Goal: Task Accomplishment & Management: Use online tool/utility

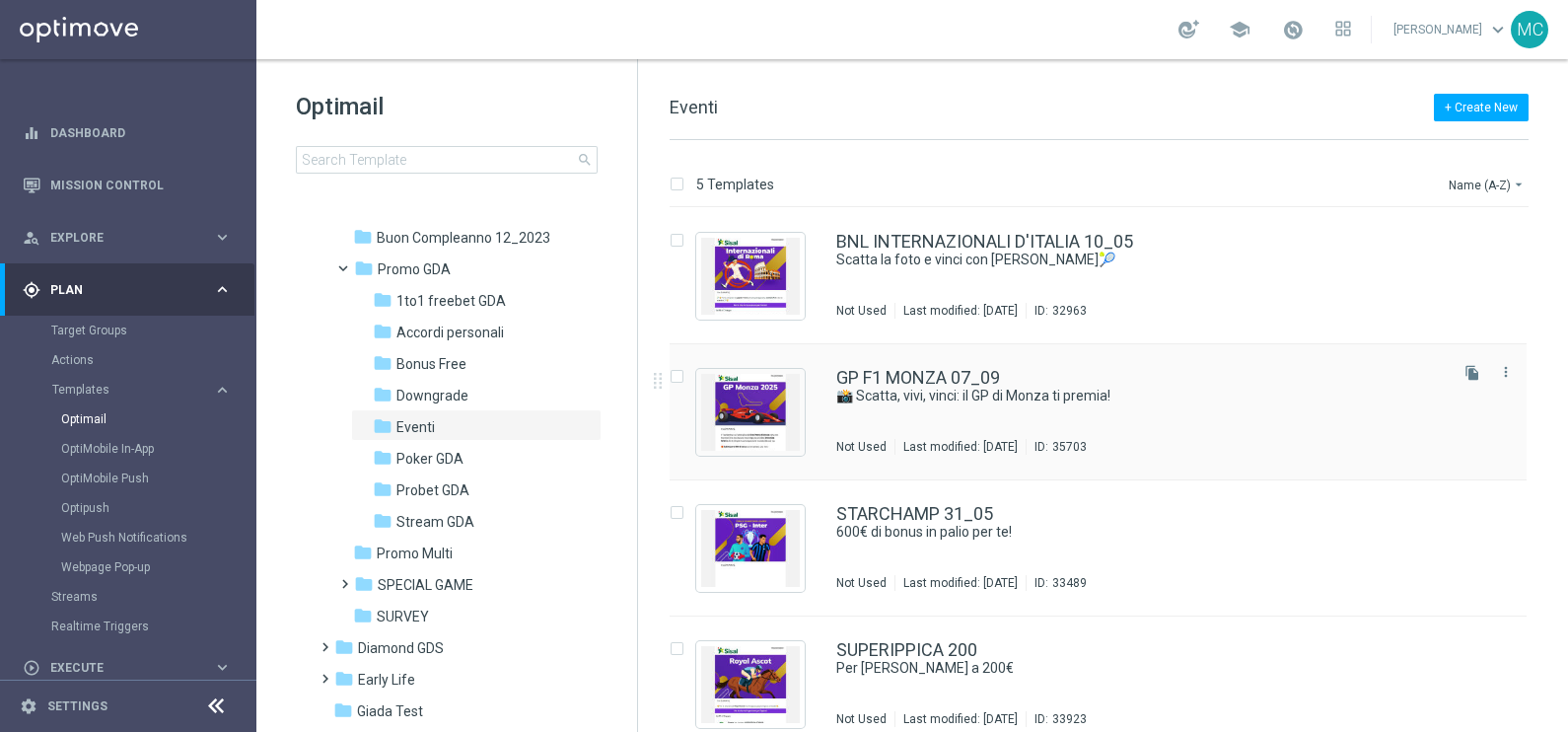
scroll to position [157, 0]
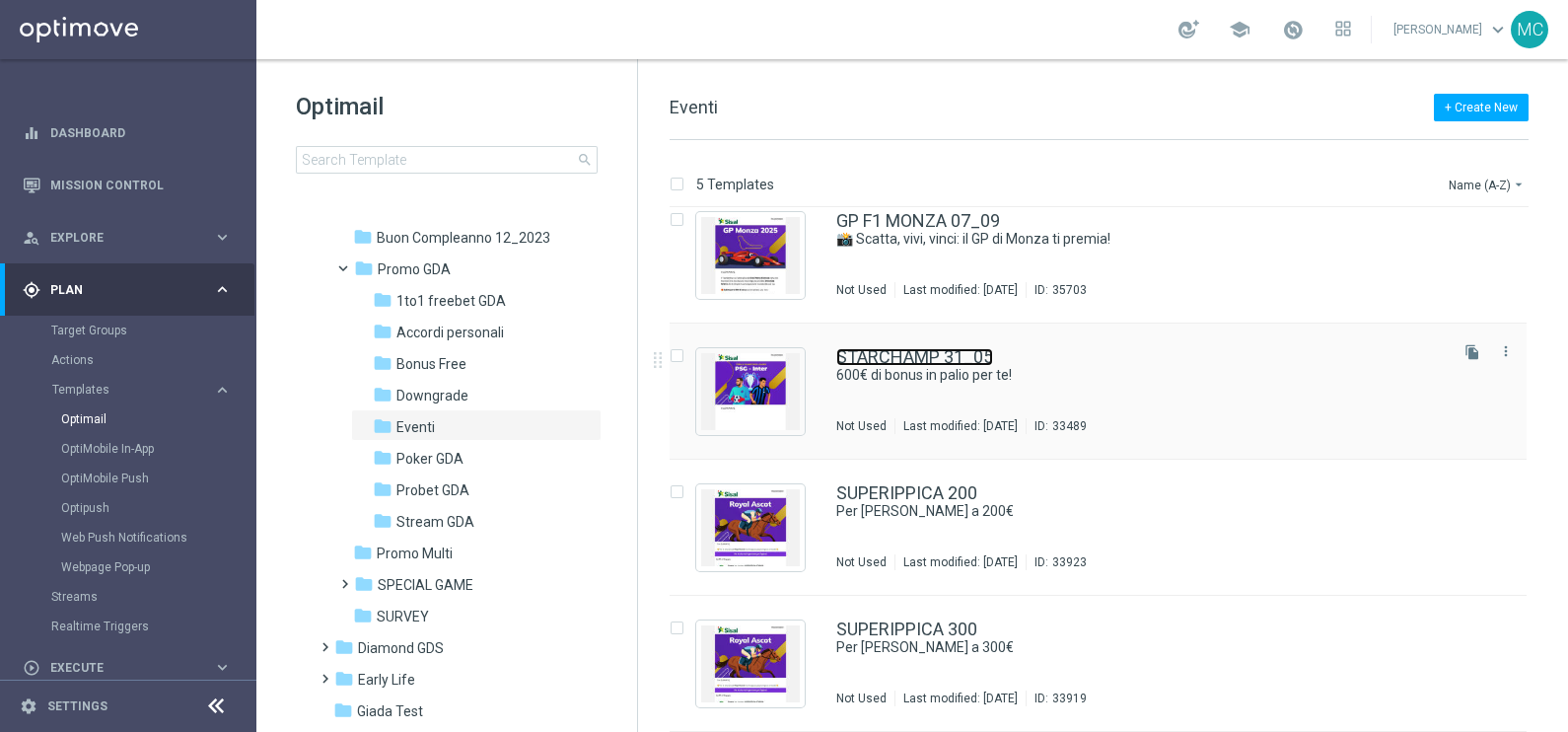
click at [929, 355] on link "STARCHAMP 31_05" at bounding box center [915, 357] width 157 height 18
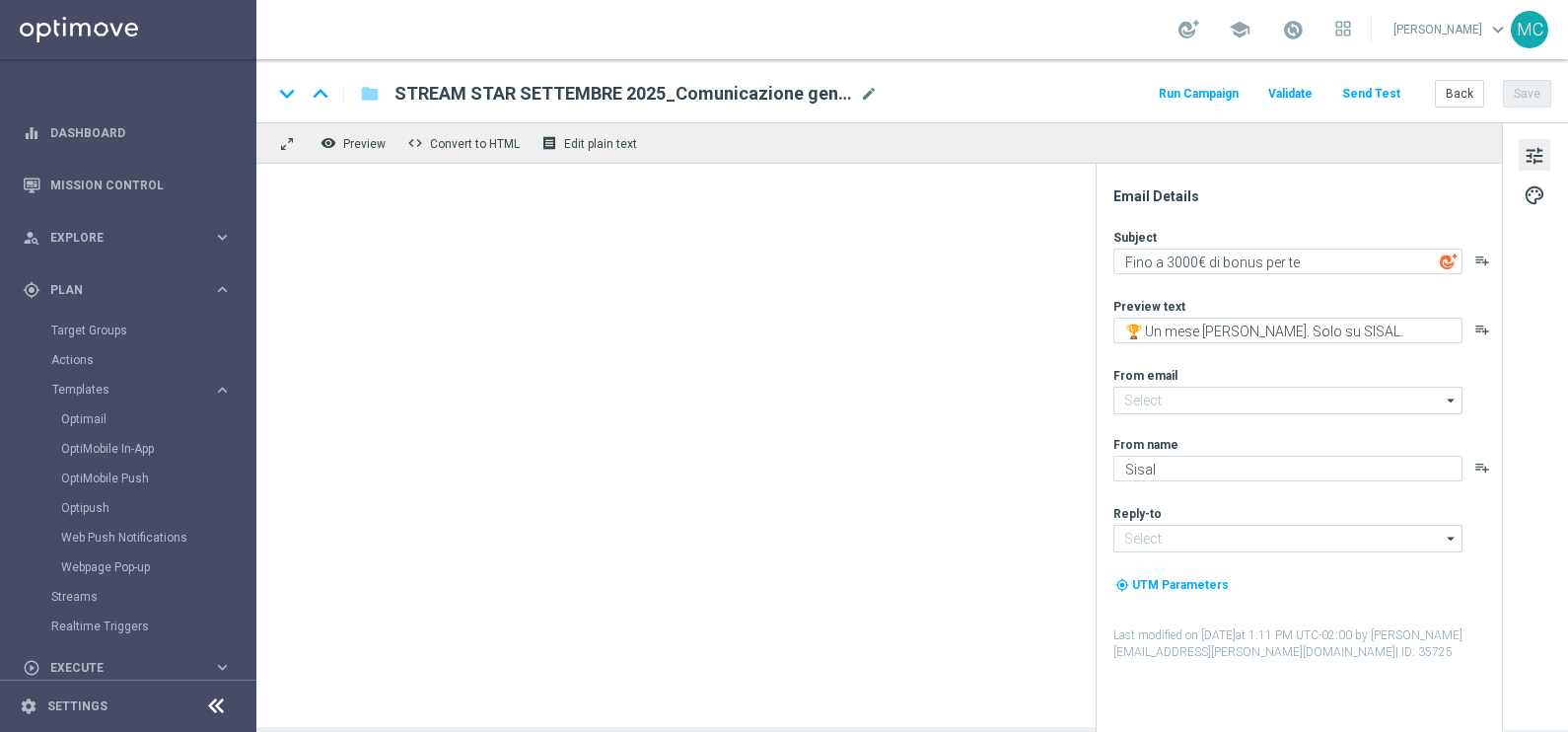
type input "[EMAIL_ADDRESS][DOMAIN_NAME]"
type textarea "600€ di bonus in palio per te!"
type textarea "Superstar Champions"
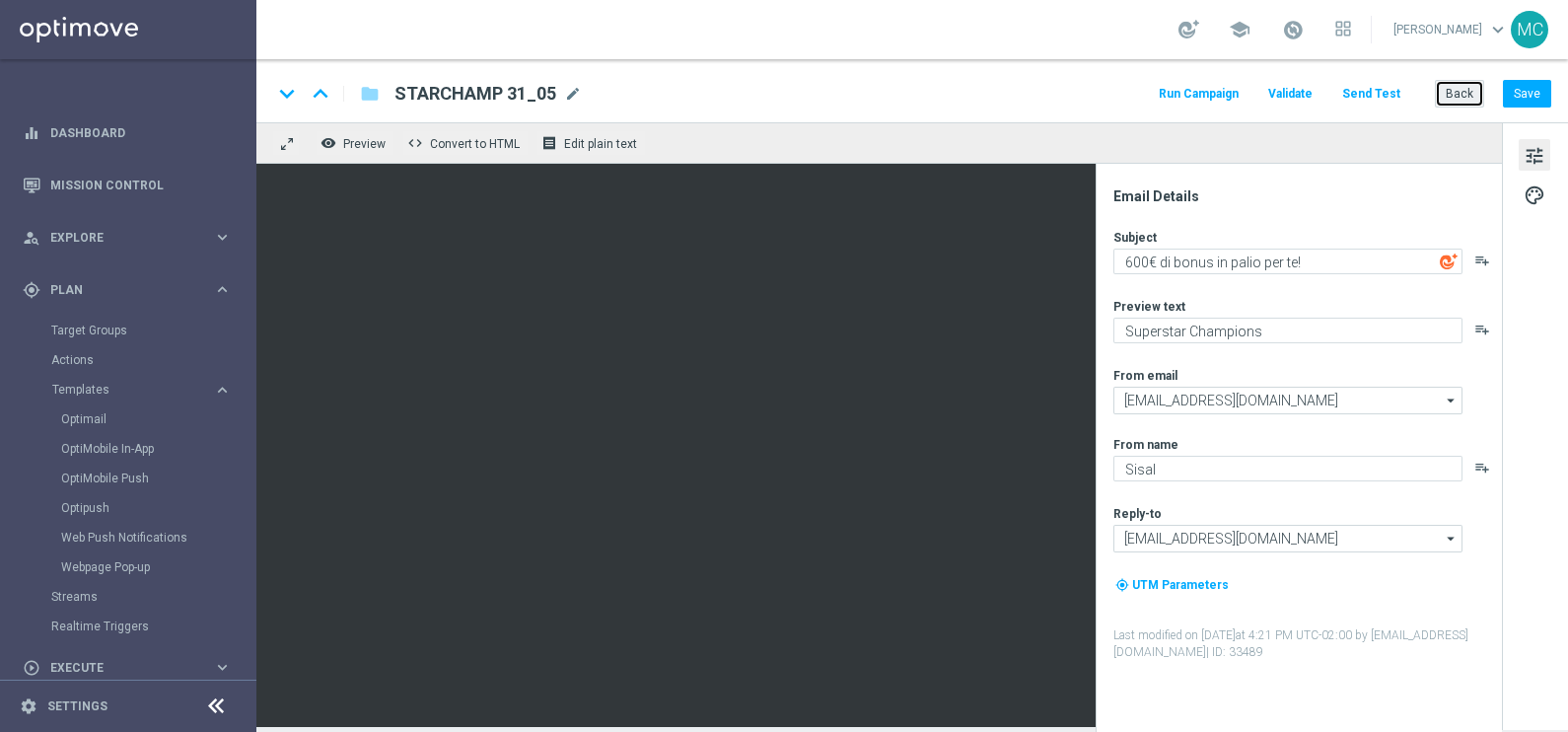
click at [1460, 97] on button "Back" at bounding box center [1459, 94] width 49 height 28
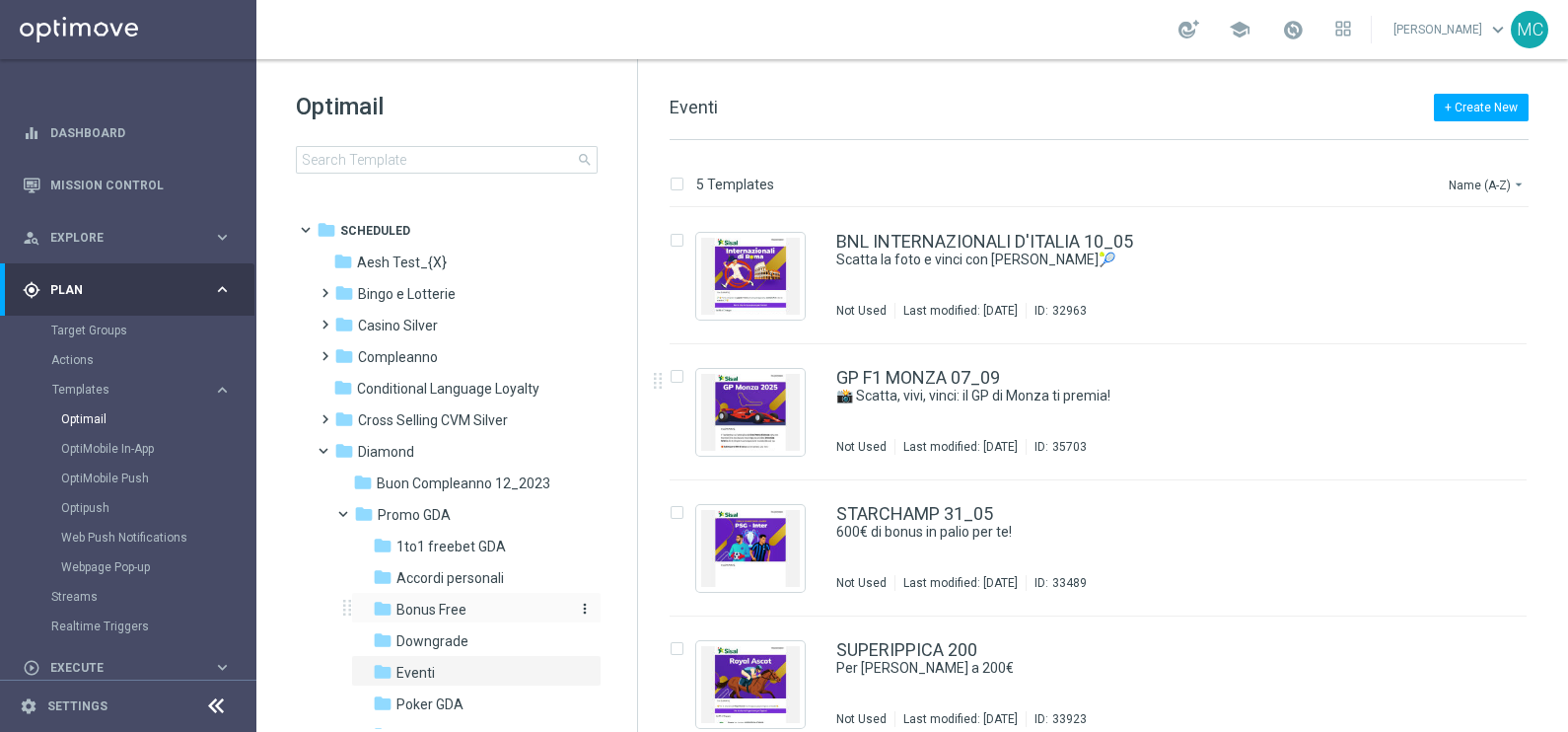
scroll to position [123, 0]
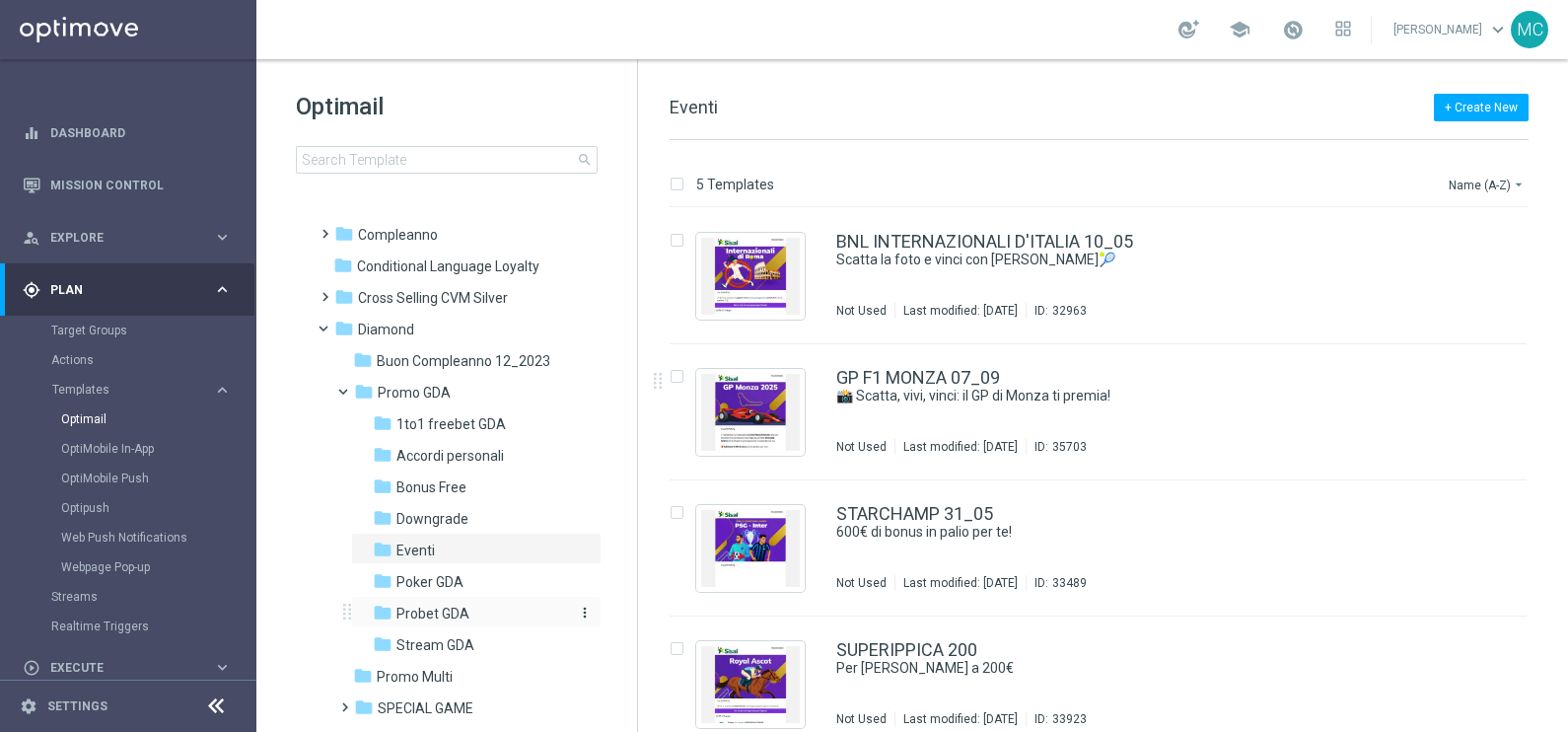
click at [429, 604] on span "Probet GDA" at bounding box center [433, 613] width 73 height 18
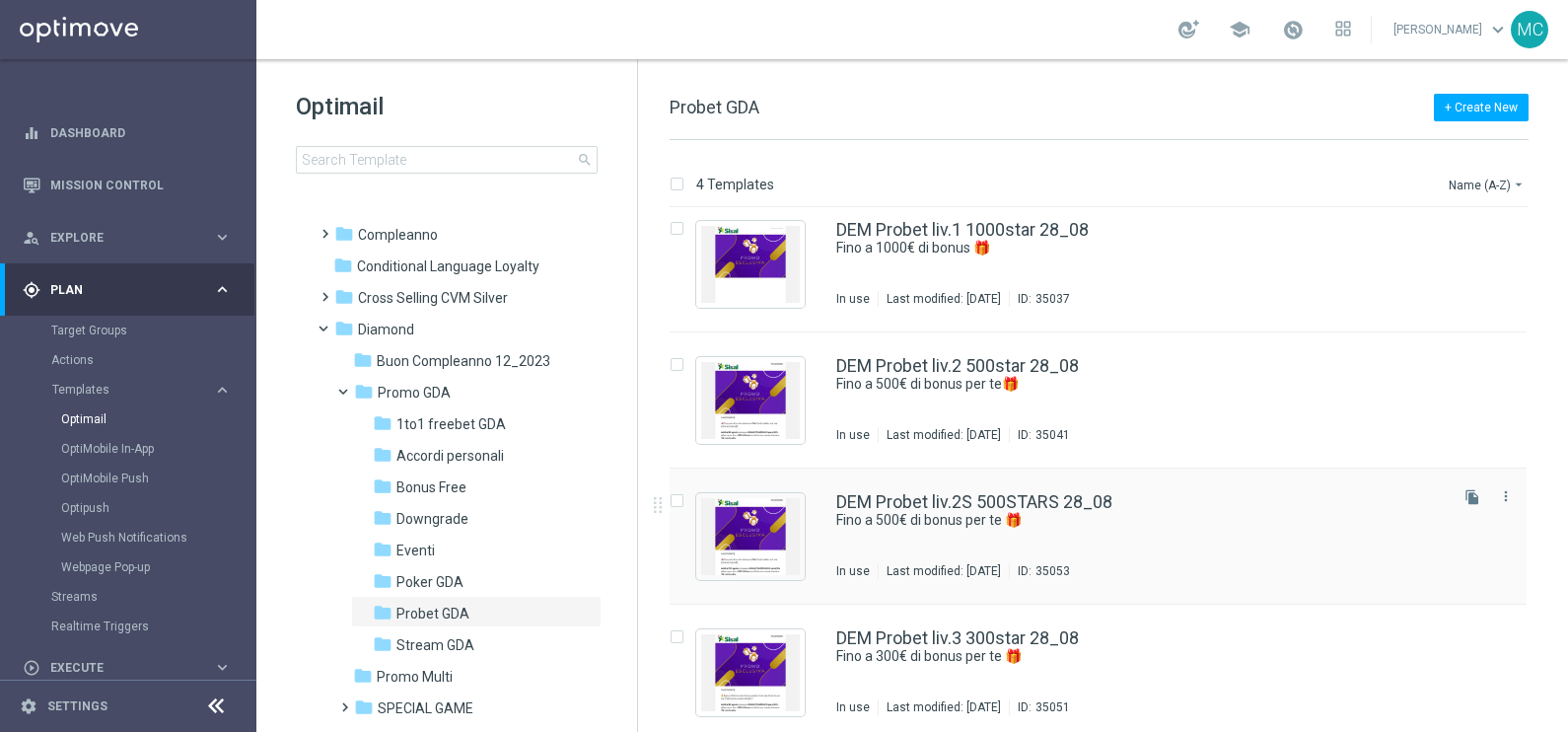
scroll to position [20, 0]
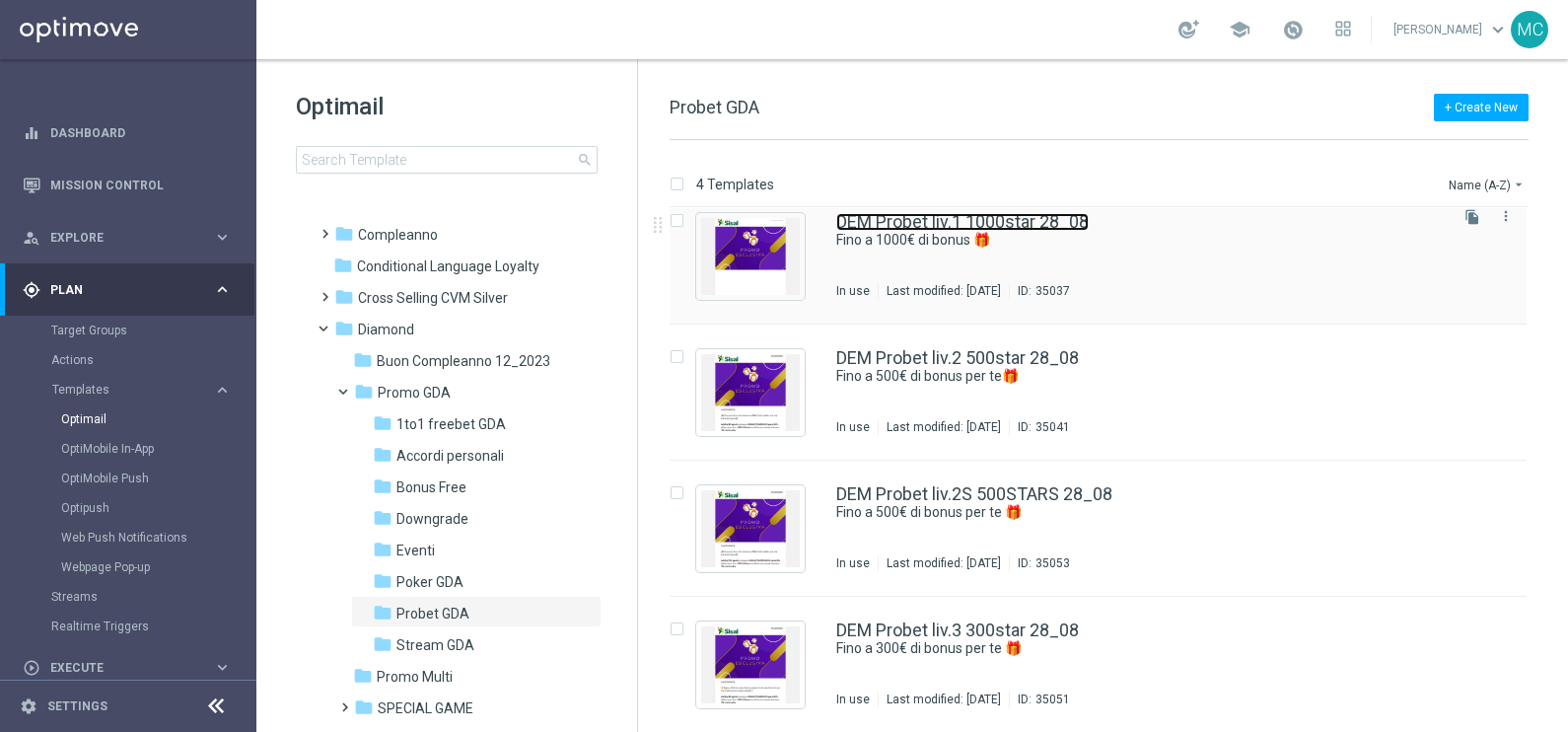
click at [980, 213] on link "DEM Probet liv.1 1000star 28_08" at bounding box center [962, 222] width 252 height 18
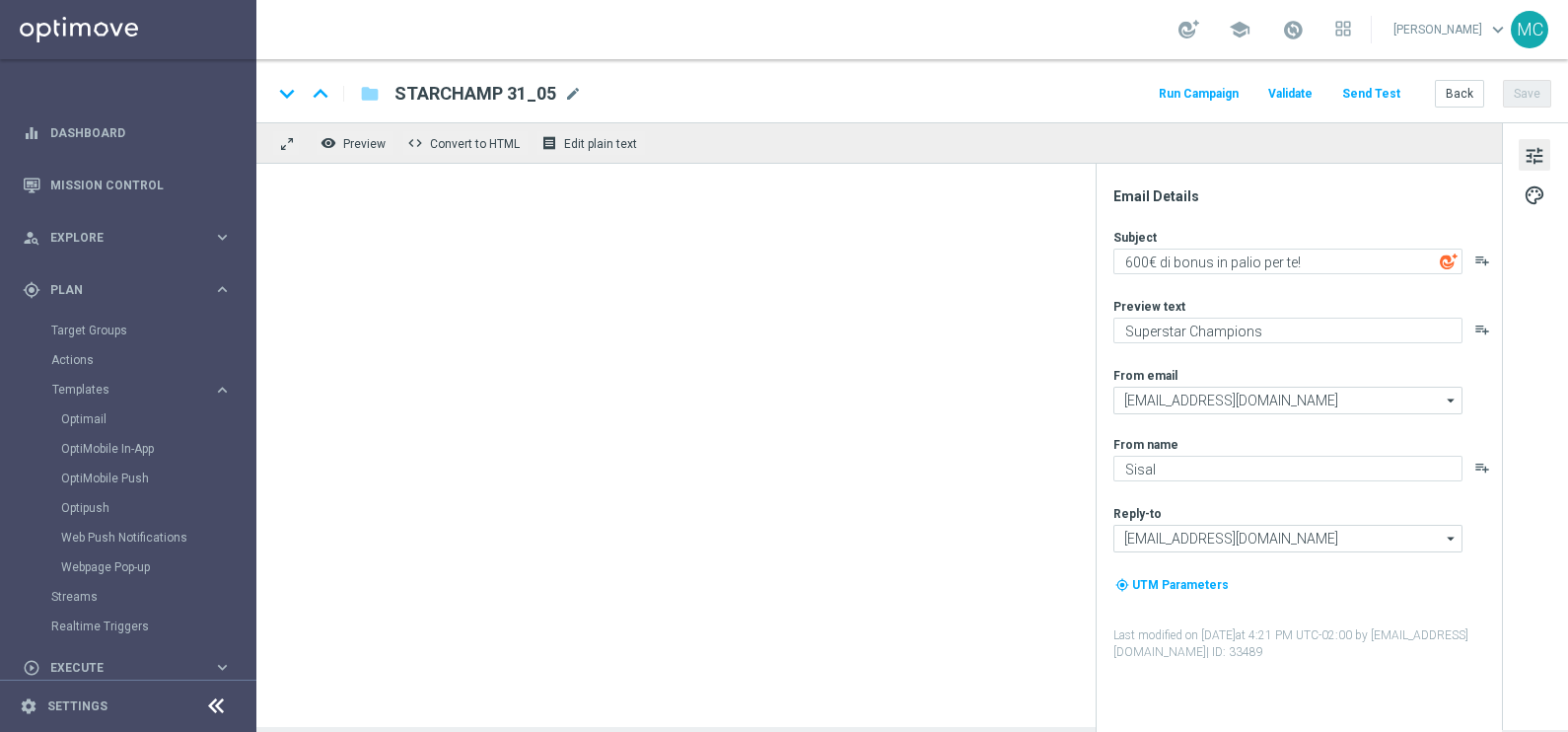
type textarea "Fino a 1000€ di bonus 🎁"
type textarea "Super promo per te"
type input "[EMAIL_ADDRESS][DOMAIN_NAME]"
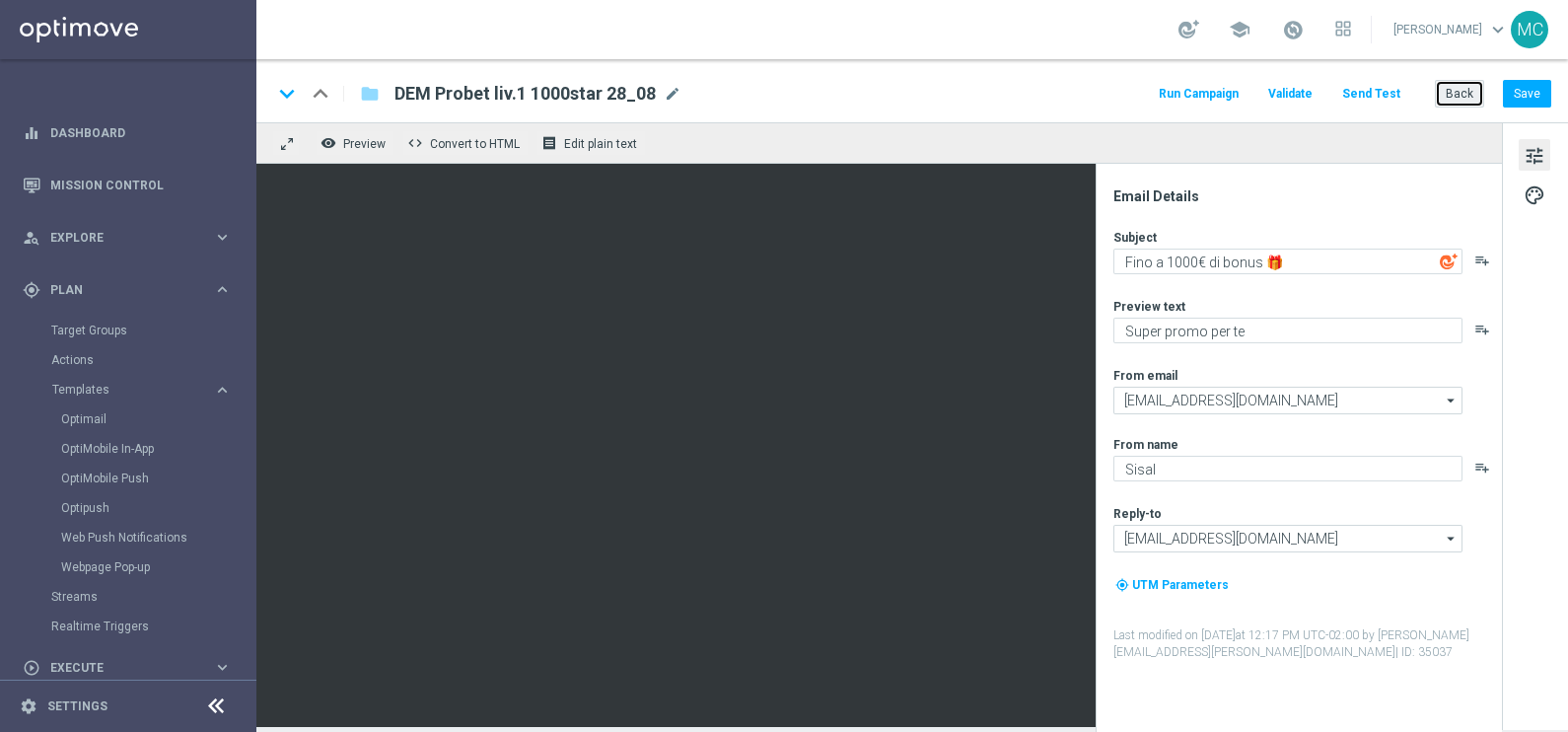
click at [1450, 91] on button "Back" at bounding box center [1459, 94] width 49 height 28
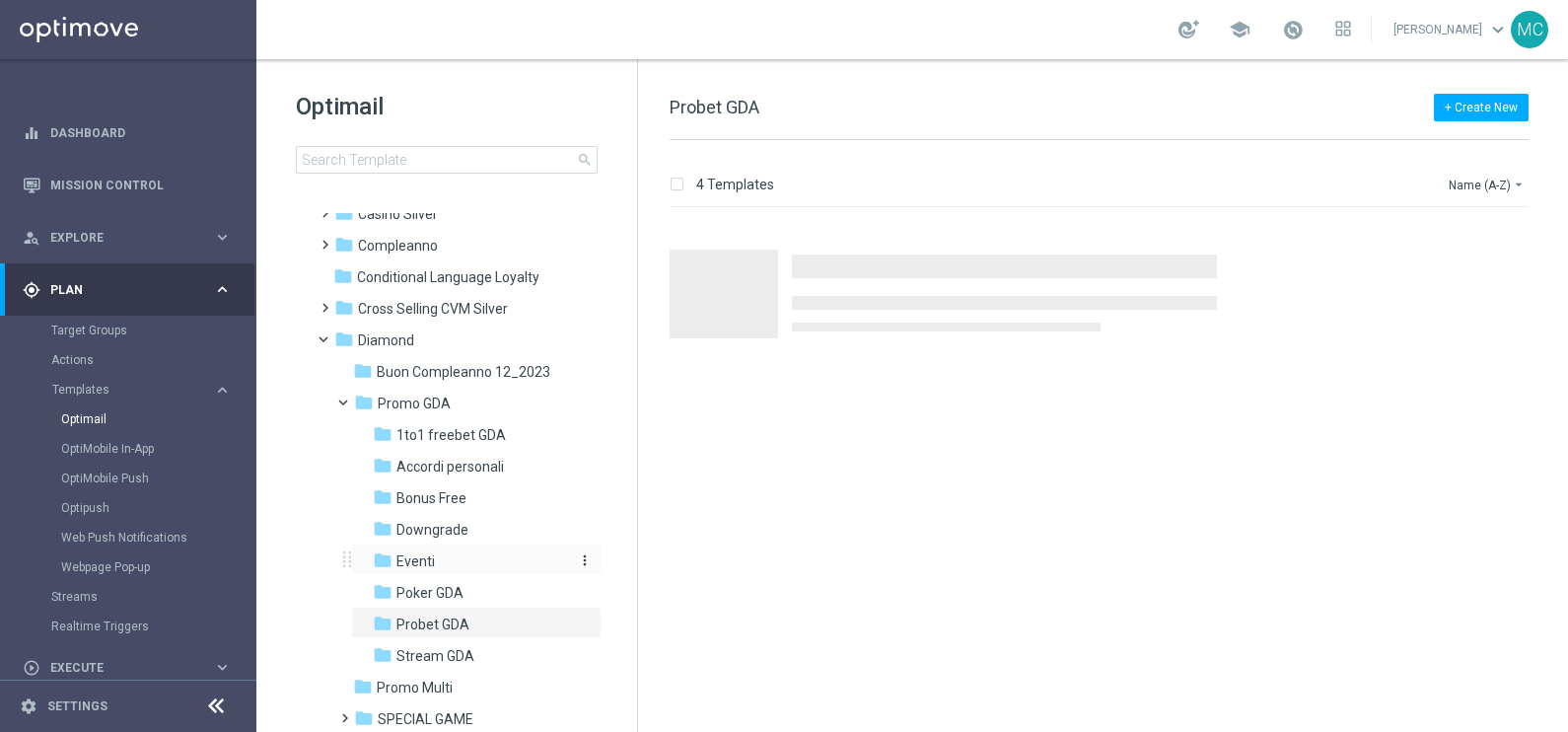
scroll to position [123, 0]
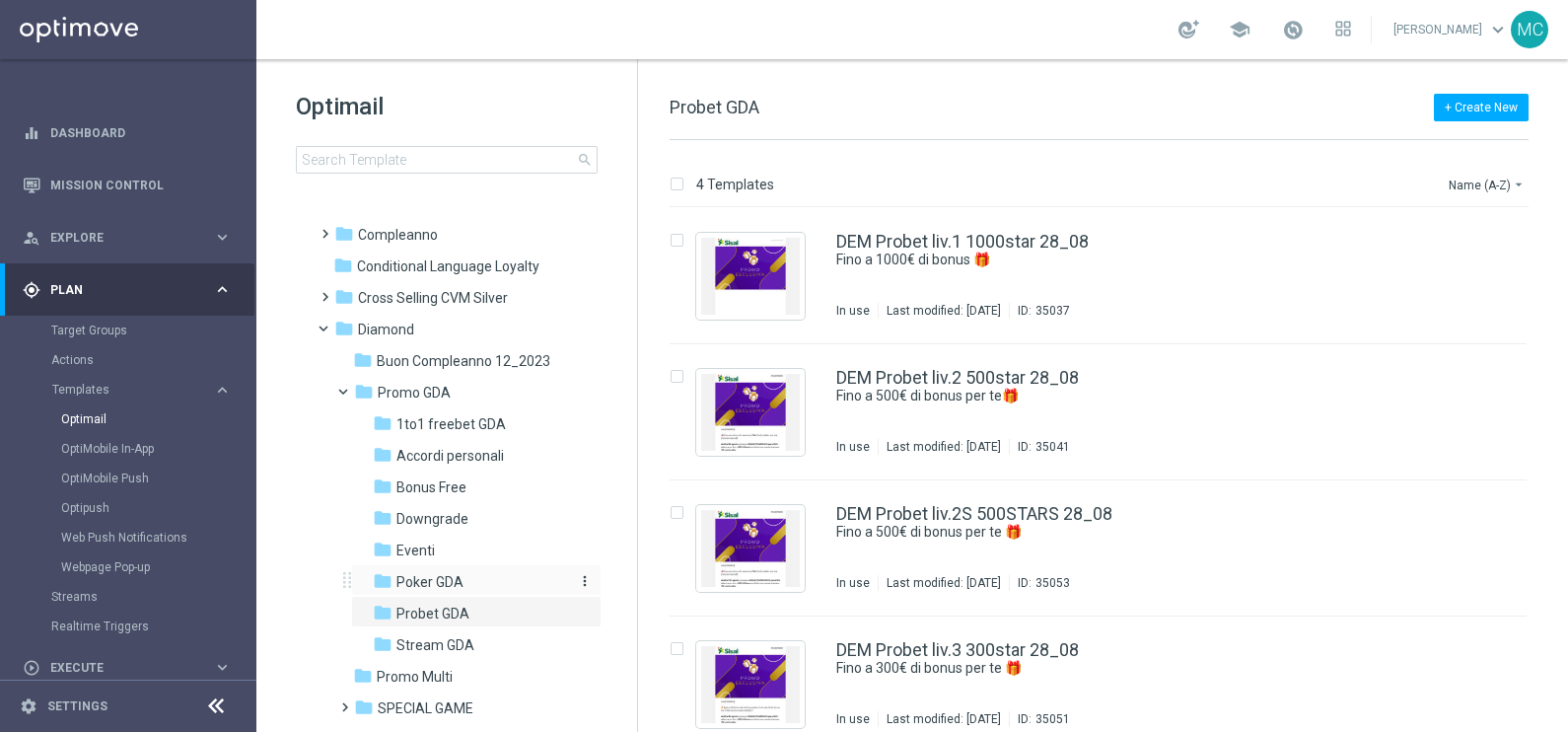
click at [433, 575] on span "Poker GDA" at bounding box center [430, 582] width 67 height 18
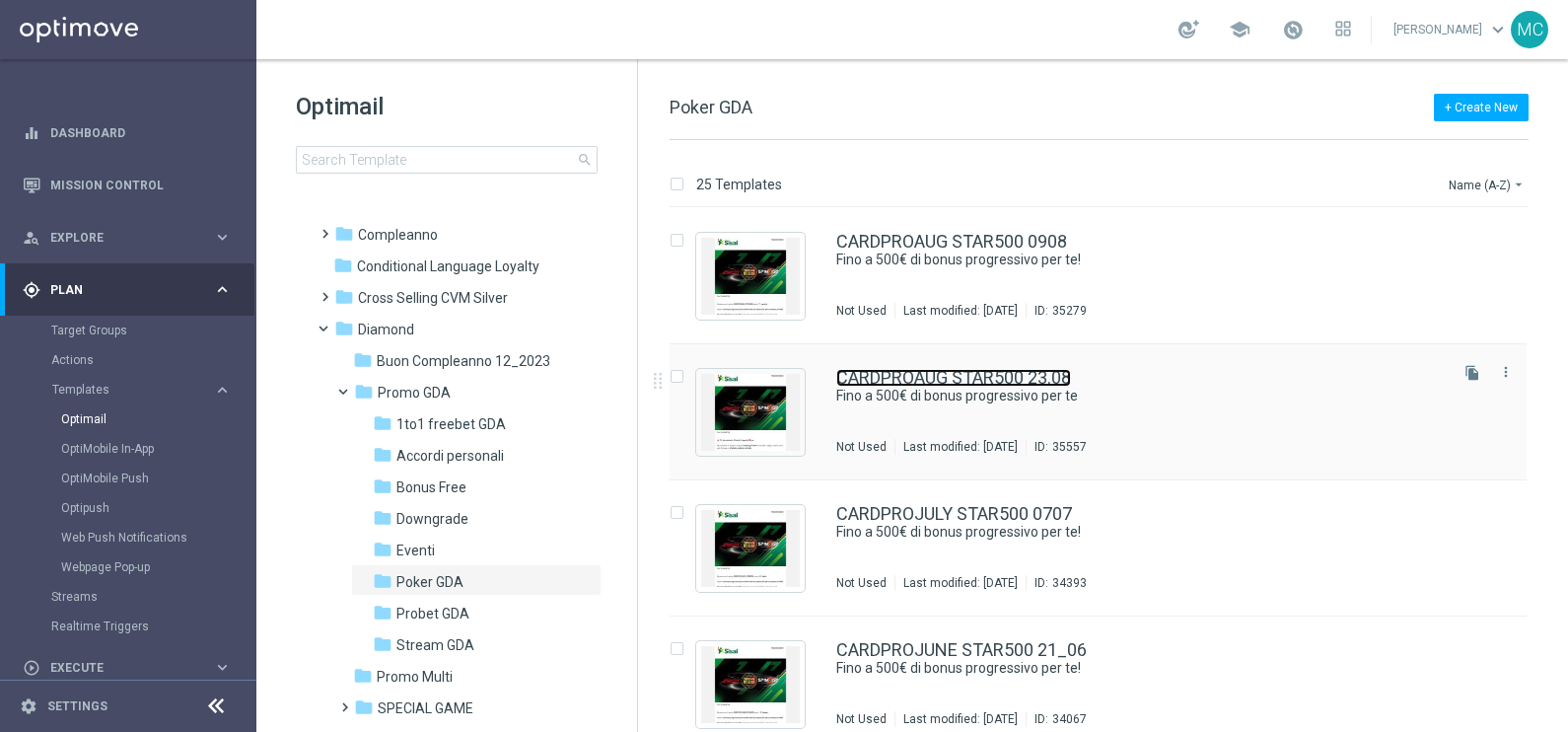
click at [996, 375] on link "CARDPROAUG STAR500 23.08" at bounding box center [953, 378] width 234 height 18
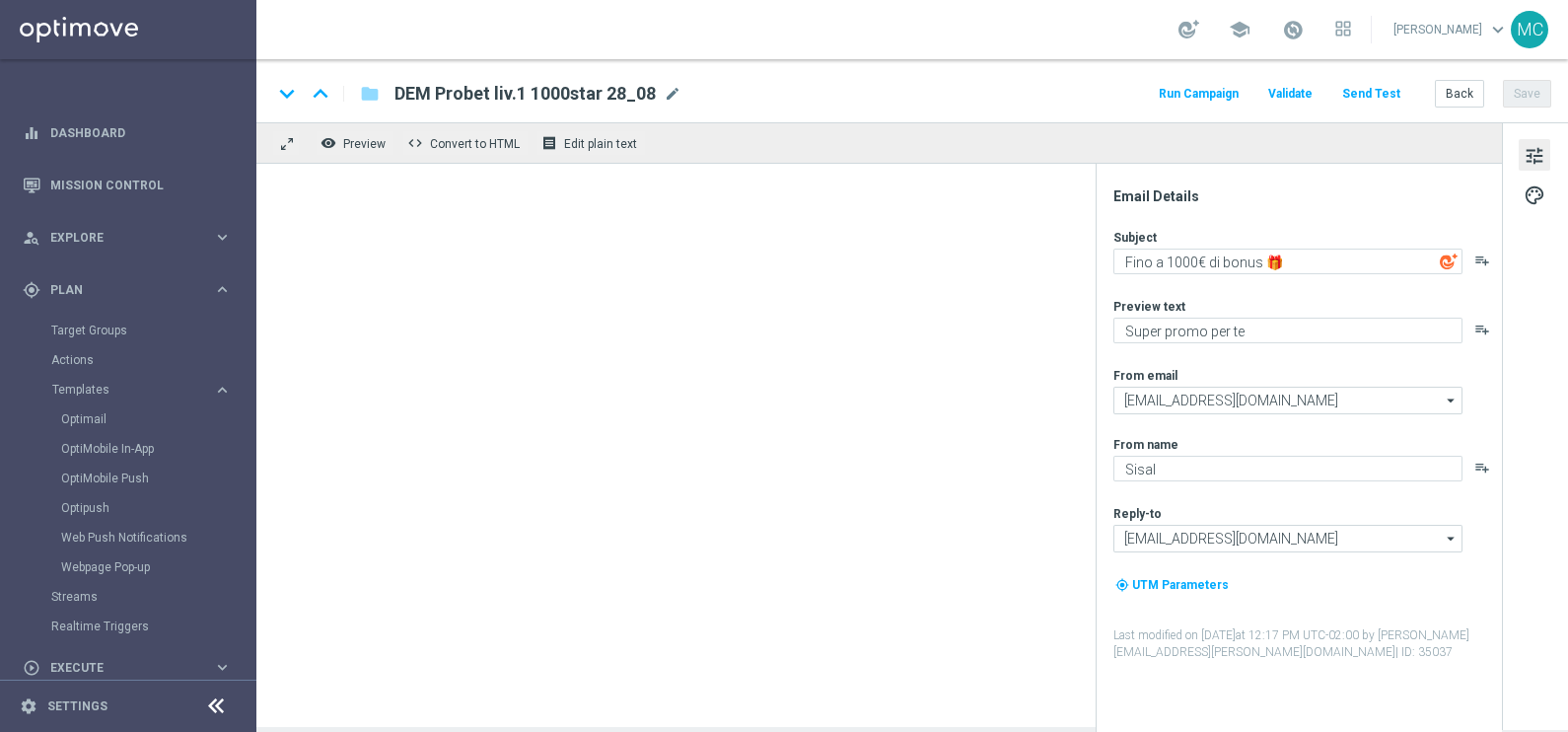
type textarea "Fino a 500€ di bonus progressivo per te"
type textarea "Una super promo per te"
type input "[EMAIL_ADDRESS][DOMAIN_NAME]"
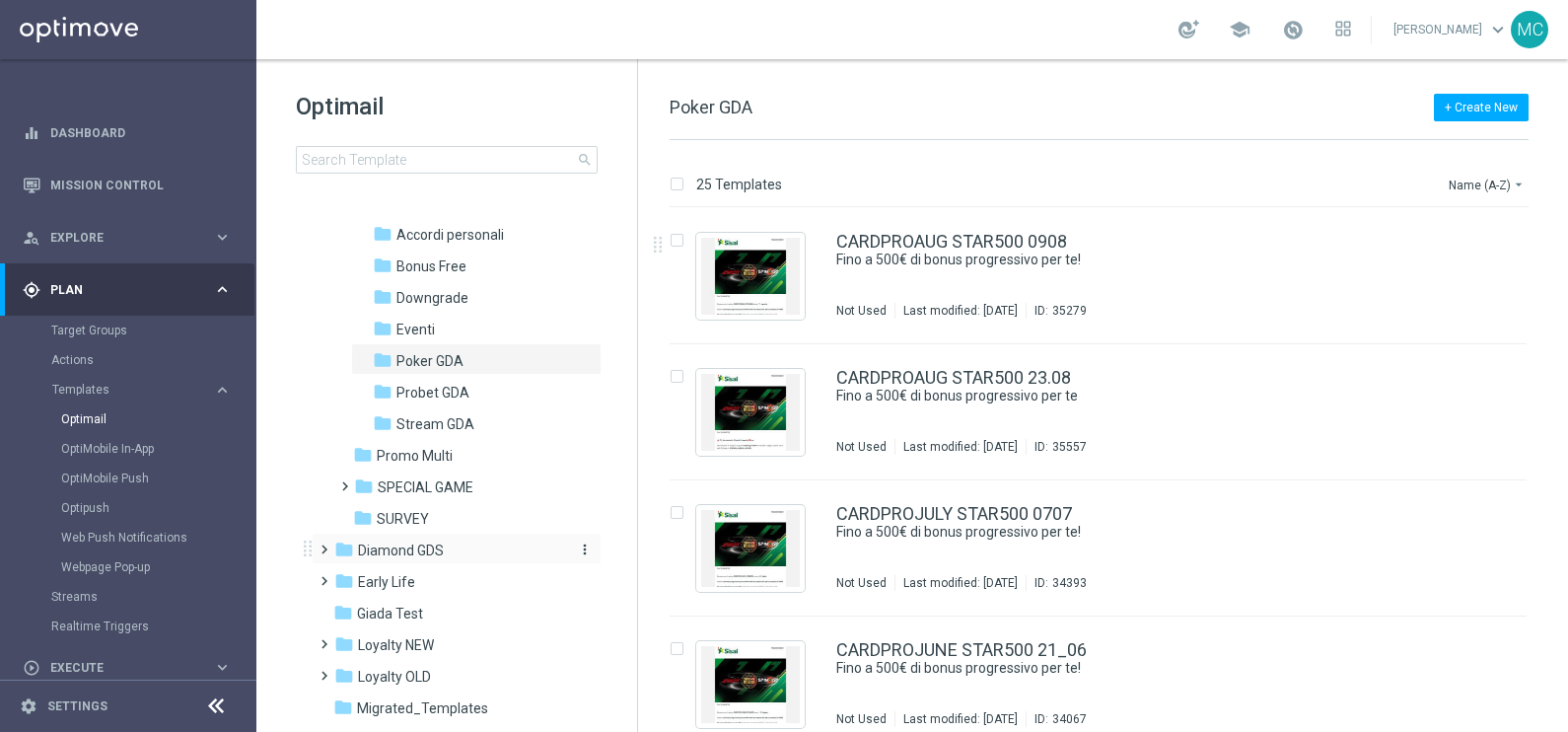
scroll to position [370, 0]
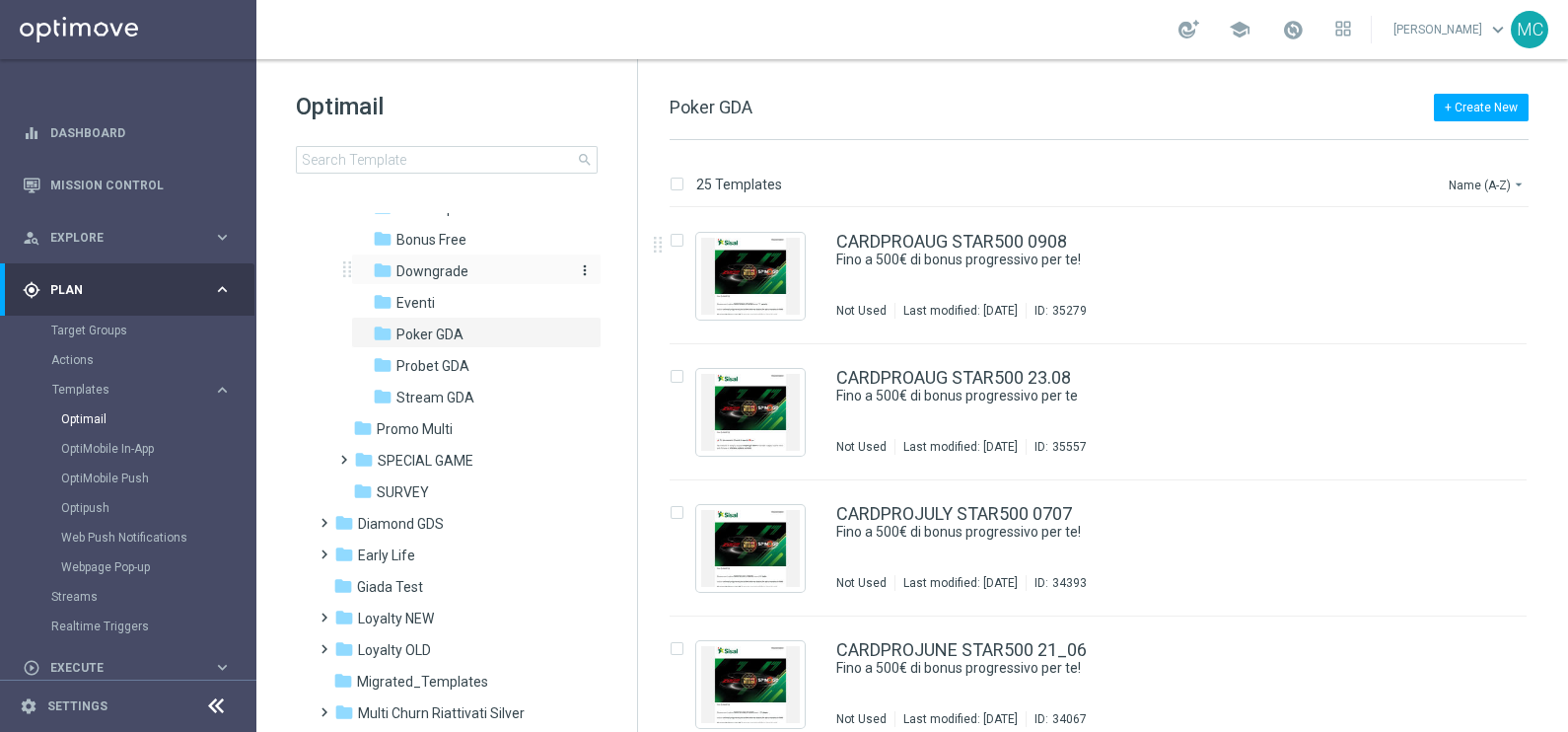
click at [429, 265] on span "Downgrade" at bounding box center [432, 271] width 72 height 18
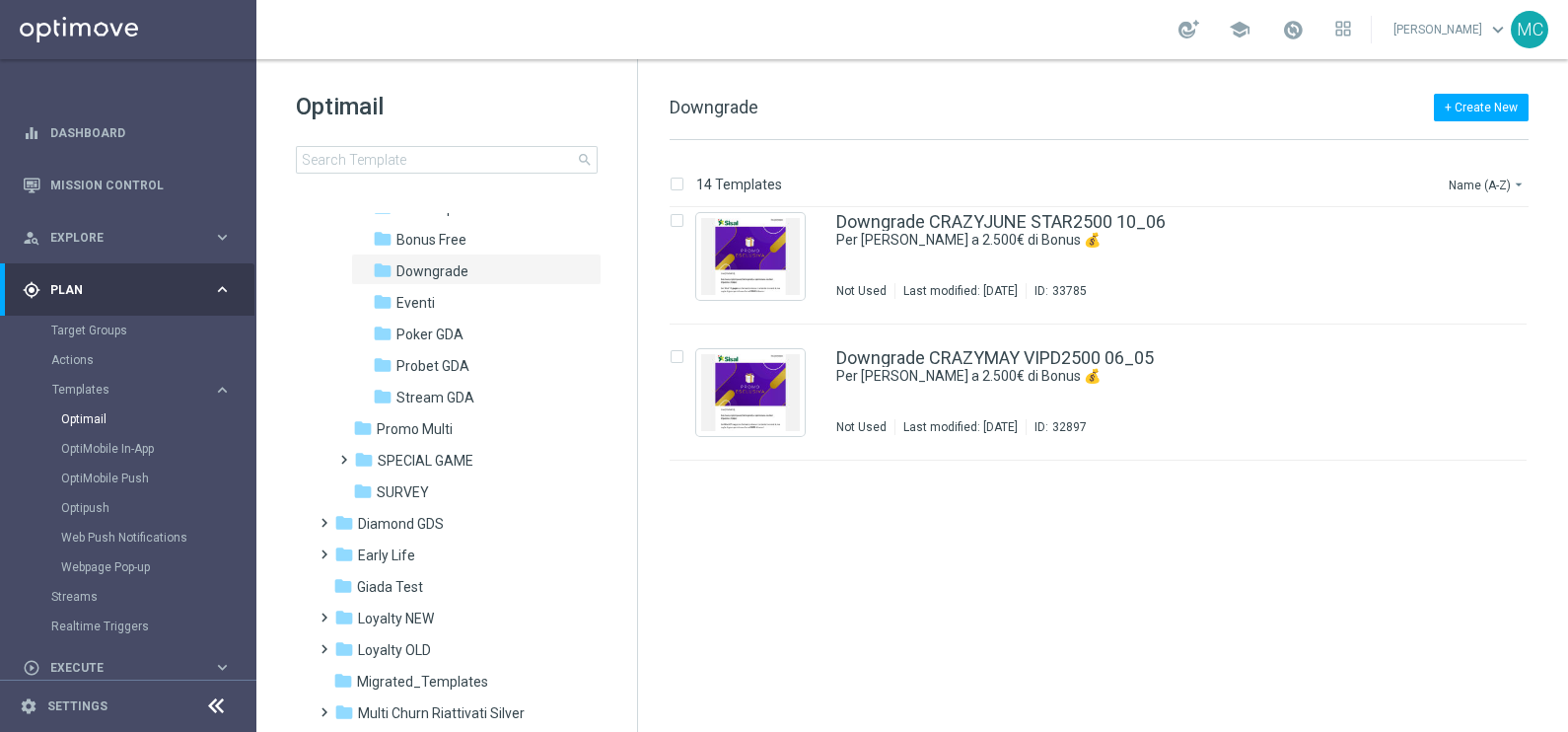
scroll to position [1011, 0]
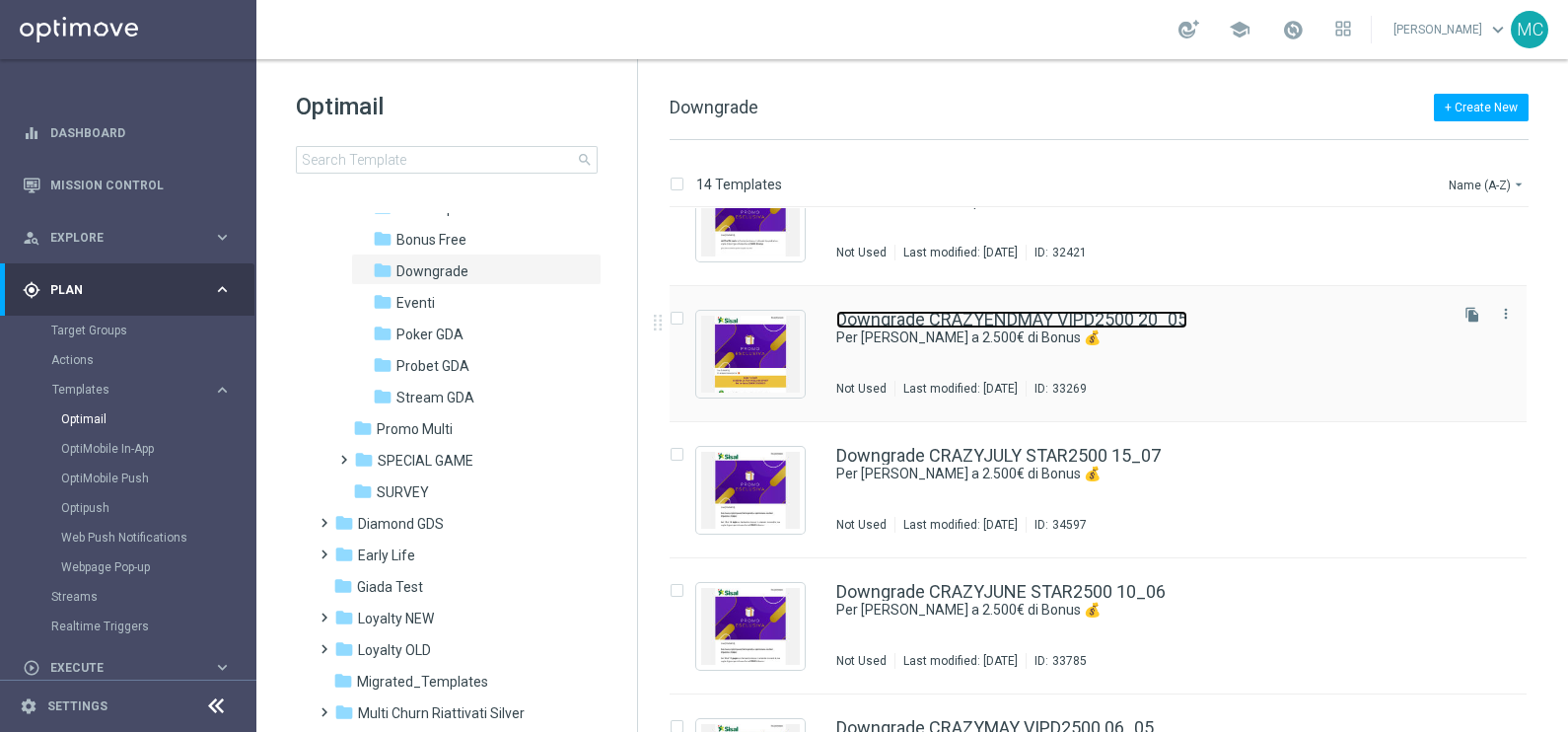
click at [1132, 316] on link "Downgrade CRAZYENDMAY VIPD2500 20_05" at bounding box center [1011, 320] width 351 height 18
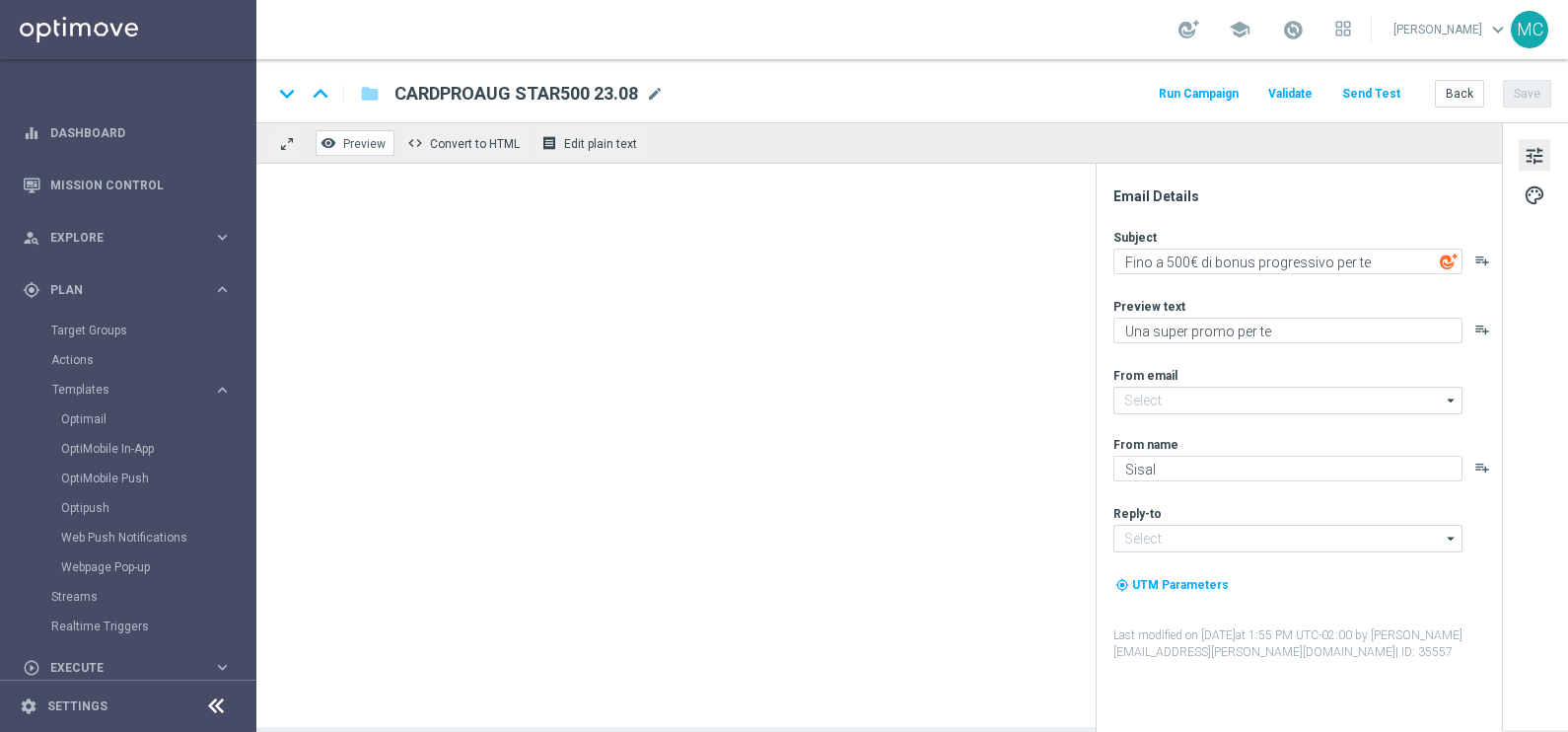
type input "[EMAIL_ADDRESS][DOMAIN_NAME]"
type textarea "Per [PERSON_NAME] a 2.500€ di Bonus 💰"
type textarea "La promo che meriti"
type input "[EMAIL_ADDRESS][DOMAIN_NAME]"
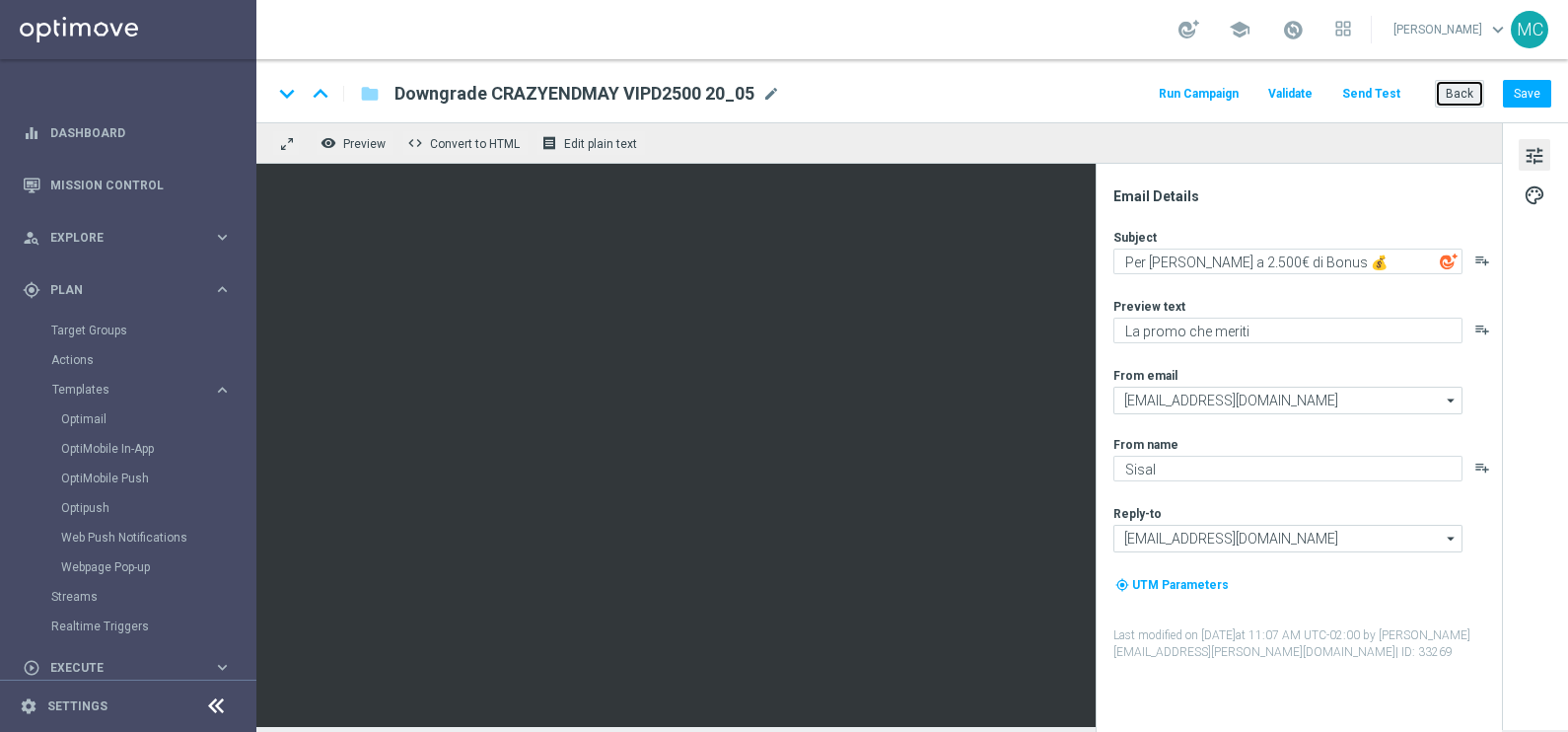
click at [1461, 88] on button "Back" at bounding box center [1459, 94] width 49 height 28
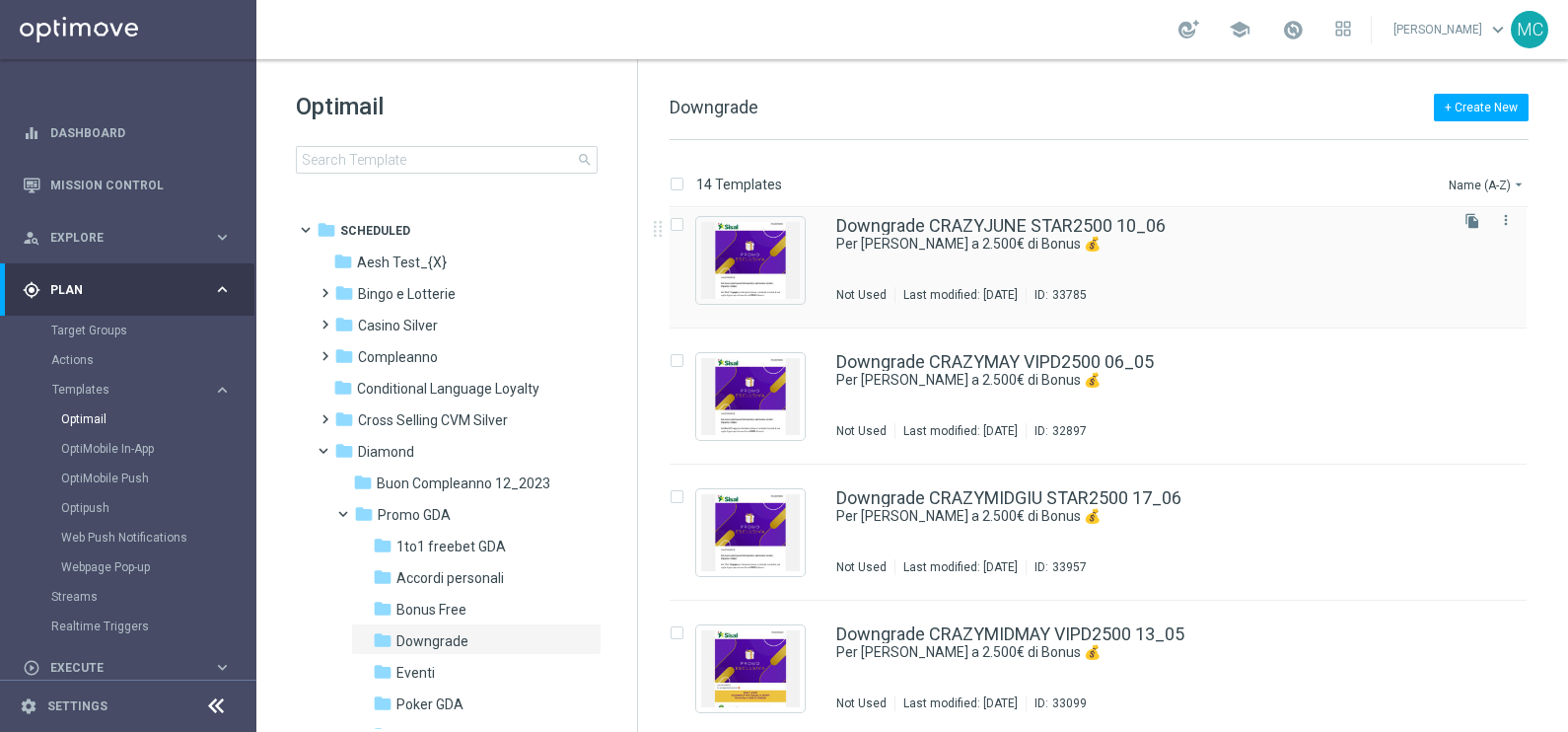
scroll to position [1381, 0]
